Goal: Task Accomplishment & Management: Manage account settings

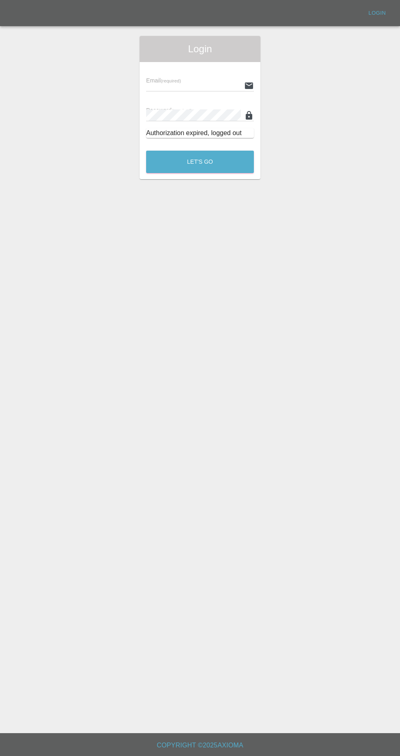
click at [217, 85] on input "text" at bounding box center [193, 86] width 95 height 12
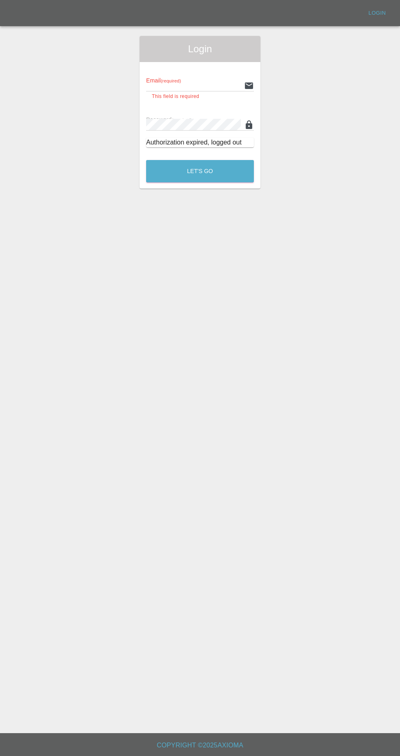
type input "[EMAIL_ADDRESS][DOMAIN_NAME]"
click at [146, 160] on button "Let's Go" at bounding box center [200, 171] width 108 height 22
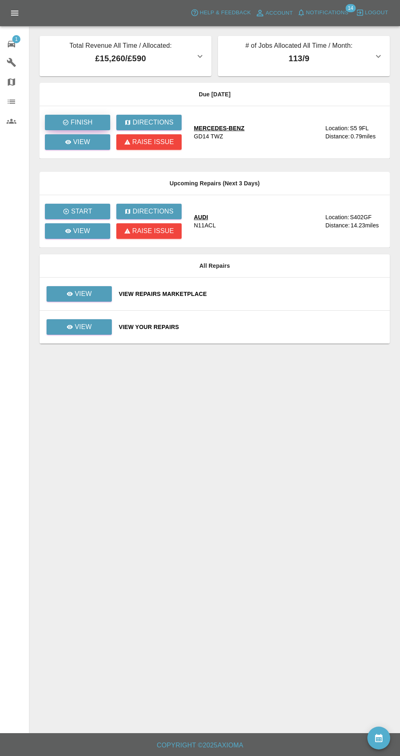
click at [98, 125] on button "Finish" at bounding box center [77, 123] width 65 height 16
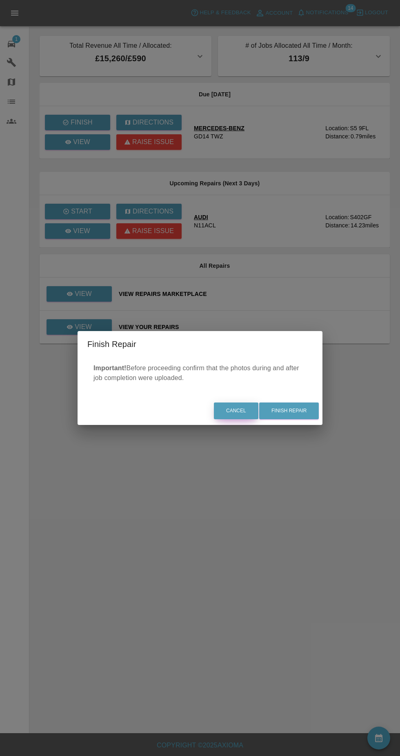
click at [243, 414] on button "Cancel" at bounding box center [236, 411] width 44 height 17
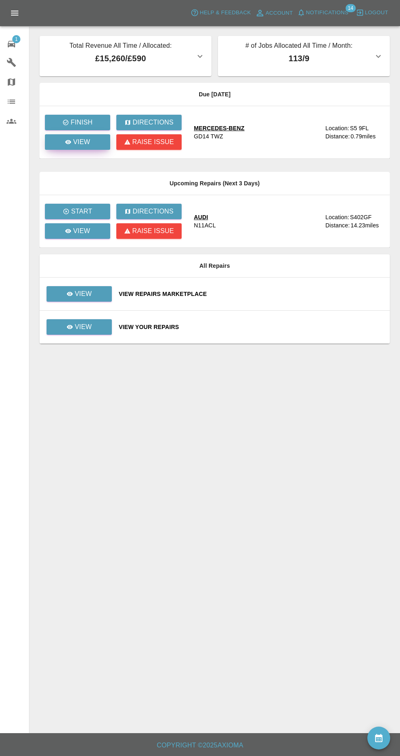
click at [82, 142] on p "View" at bounding box center [81, 142] width 17 height 10
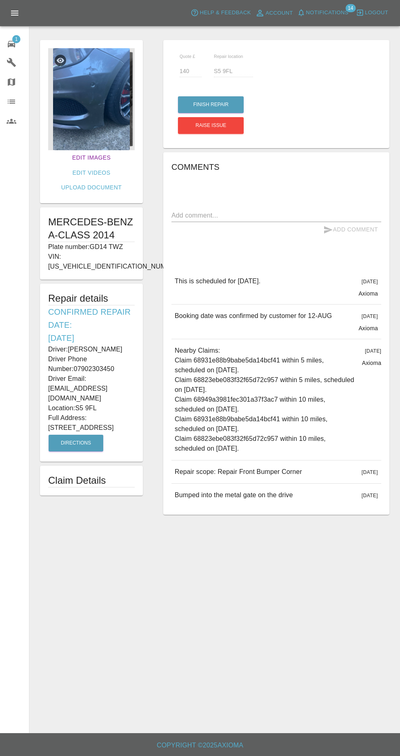
click at [70, 156] on link "Edit Images" at bounding box center [91, 157] width 45 height 15
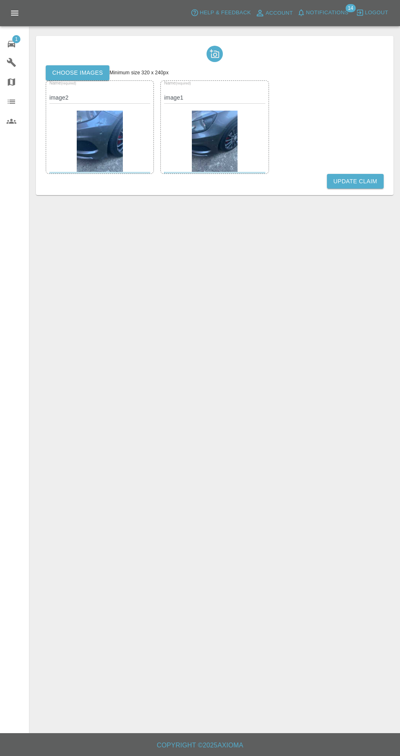
click at [86, 73] on label "Choose images" at bounding box center [78, 72] width 64 height 15
click at [0, 0] on input "Choose images" at bounding box center [0, 0] width 0 height 0
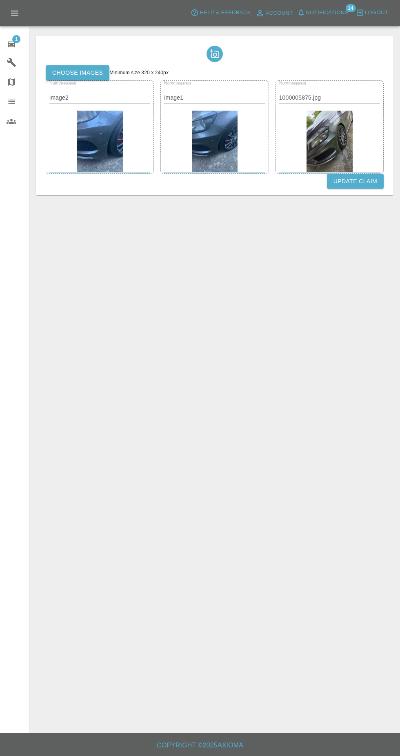
click at [364, 181] on button "Update Claim" at bounding box center [355, 181] width 57 height 15
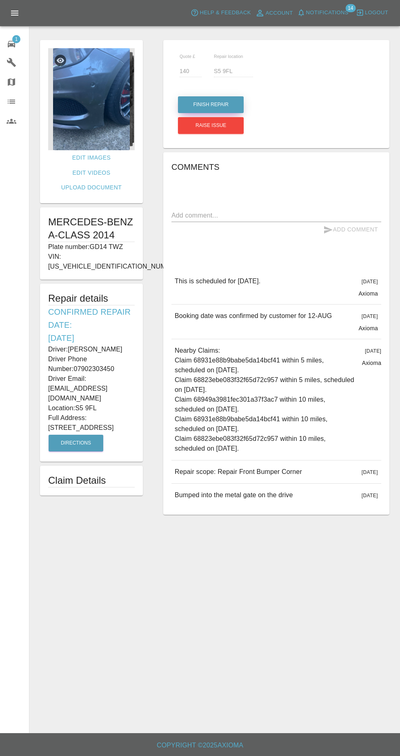
click at [220, 104] on button "Finish Repair" at bounding box center [211, 104] width 66 height 17
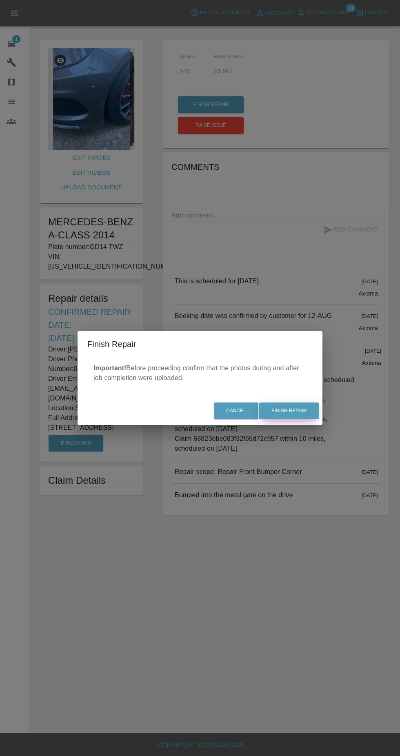
click at [290, 412] on button "Finish Repair" at bounding box center [289, 411] width 60 height 17
click at [298, 414] on div "Cancel Finish Repair" at bounding box center [200, 410] width 245 height 27
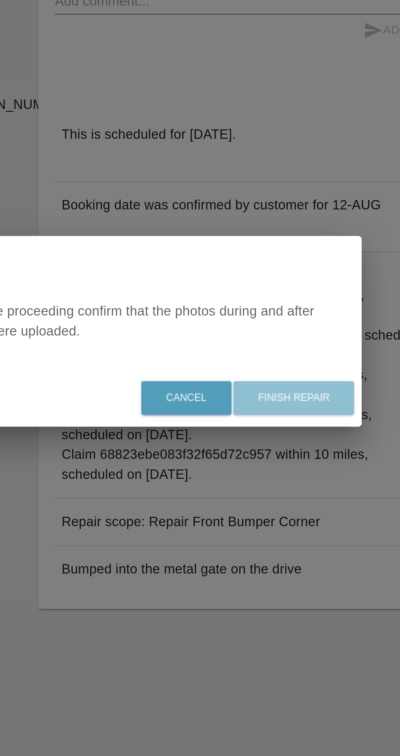
click at [293, 413] on div "Cancel Finish Repair" at bounding box center [200, 410] width 245 height 27
